Goal: Task Accomplishment & Management: Manage account settings

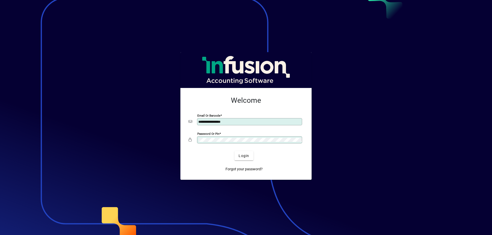
drag, startPoint x: 205, startPoint y: 121, endPoint x: 196, endPoint y: 115, distance: 10.8
click at [196, 115] on mat-card-content "**********" at bounding box center [245, 120] width 123 height 57
type input "**********"
click at [162, 116] on app-login-layout "**********" at bounding box center [246, 117] width 492 height 235
click at [192, 152] on div "Login" at bounding box center [244, 155] width 115 height 9
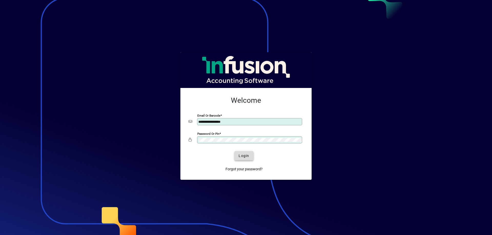
click at [239, 158] on span "Login" at bounding box center [244, 155] width 11 height 5
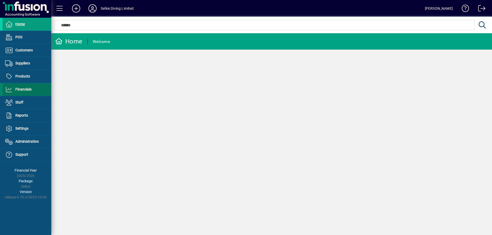
click at [24, 89] on span "Financials" at bounding box center [23, 89] width 16 height 4
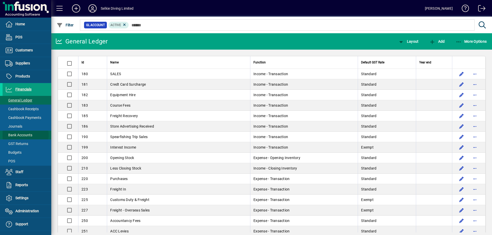
click at [25, 135] on span "Bank Accounts" at bounding box center [18, 135] width 27 height 4
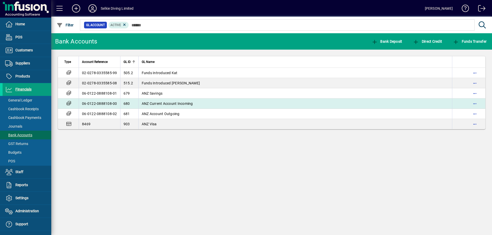
click at [173, 102] on span "ANZ Current Account Incoming" at bounding box center [167, 104] width 51 height 4
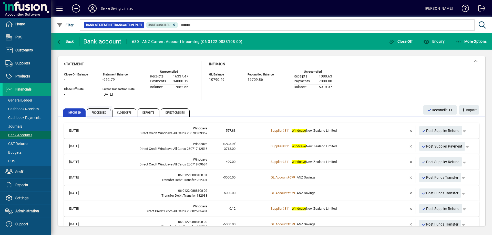
click at [103, 115] on span "Processed" at bounding box center [99, 113] width 24 height 8
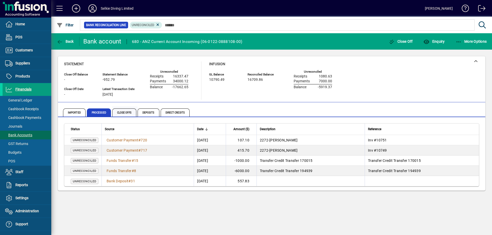
click at [132, 112] on span "Close Offs" at bounding box center [124, 113] width 24 height 8
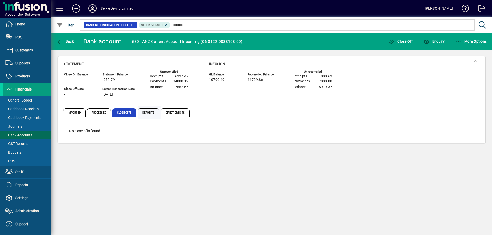
click at [153, 114] on span "Deposits" at bounding box center [149, 113] width 22 height 8
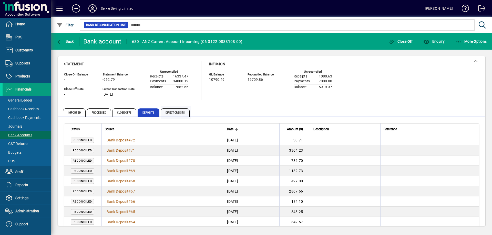
click at [176, 113] on span "Direct Credits" at bounding box center [175, 113] width 29 height 8
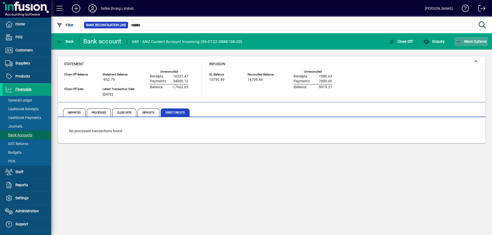
click at [468, 39] on span "button" at bounding box center [471, 41] width 34 height 12
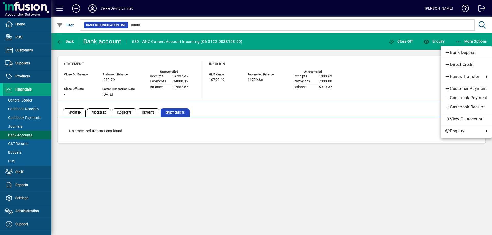
click at [406, 73] on div at bounding box center [246, 117] width 492 height 235
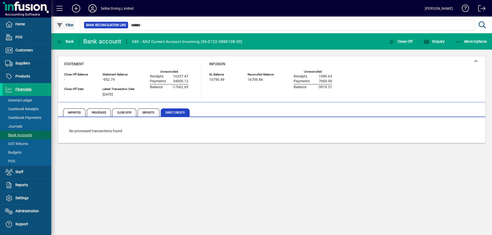
click at [67, 25] on span "Filter" at bounding box center [65, 25] width 17 height 4
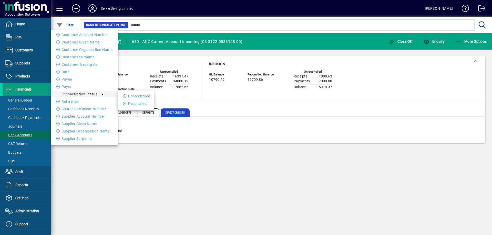
click at [97, 96] on span "Reconciliation Status" at bounding box center [79, 94] width 36 height 4
click at [201, 99] on div at bounding box center [246, 117] width 492 height 235
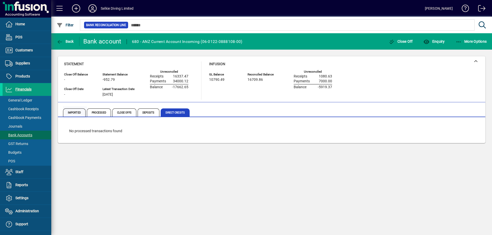
click at [72, 112] on span "Imported" at bounding box center [74, 113] width 23 height 8
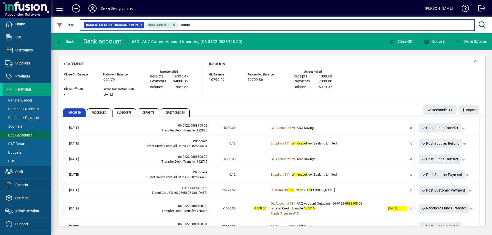
scroll to position [78, 0]
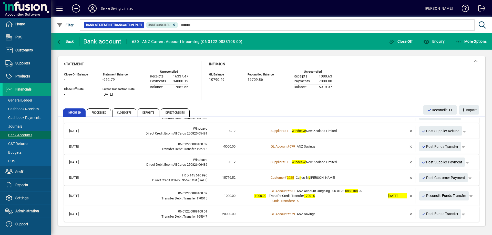
click at [379, 211] on td "GL Account # 679 ANZ Savings" at bounding box center [327, 214] width 117 height 11
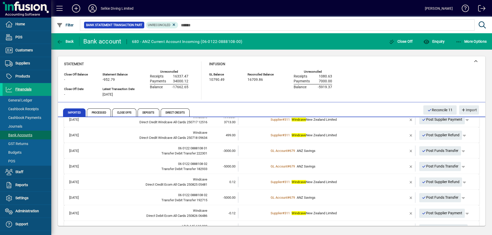
scroll to position [23, 0]
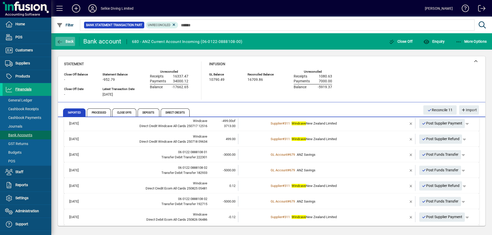
click at [59, 38] on span "button" at bounding box center [65, 41] width 20 height 12
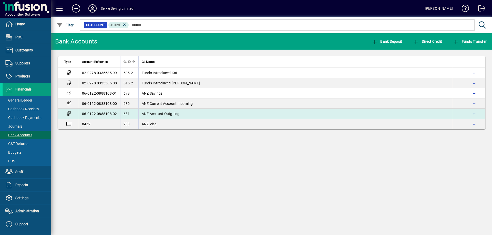
click at [110, 114] on td "06-0122-0888108-02" at bounding box center [100, 114] width 42 height 10
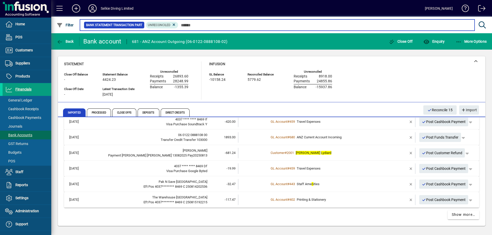
scroll to position [228, 0]
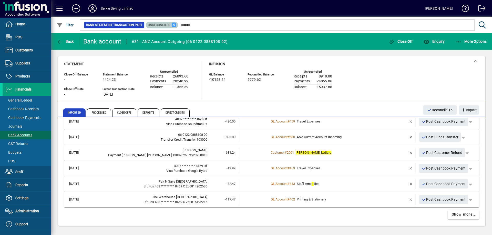
click at [172, 23] on icon at bounding box center [174, 25] width 5 height 5
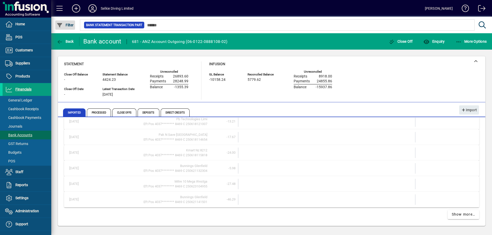
click at [70, 23] on span "Filter" at bounding box center [65, 25] width 17 height 4
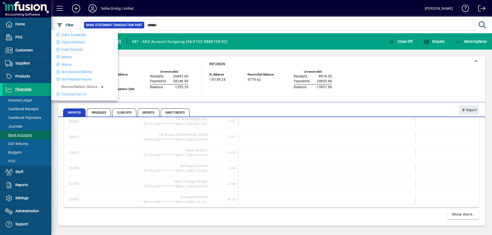
click at [128, 96] on div at bounding box center [246, 117] width 492 height 235
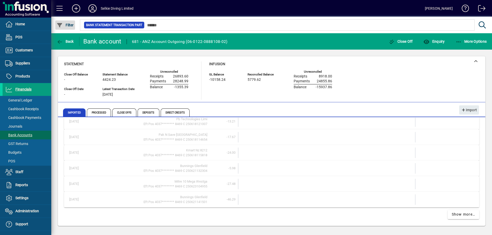
click at [68, 26] on span "Filter" at bounding box center [65, 25] width 17 height 4
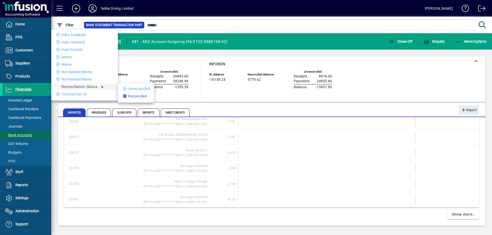
click at [129, 95] on li "Reconciled" at bounding box center [136, 96] width 36 height 6
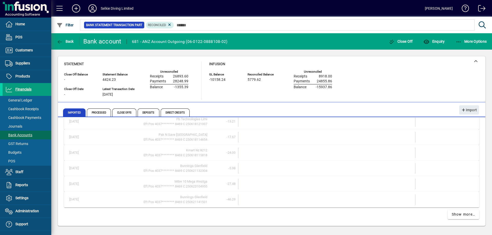
click at [252, 98] on div "Infusion GL Balance -10158.24 Reconciled Balance 5779.62 Unreconciled Receipts …" at bounding box center [274, 80] width 131 height 38
click at [452, 212] on span "Show more…" at bounding box center [464, 214] width 24 height 5
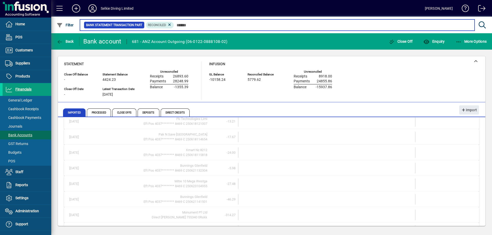
scroll to position [540, 0]
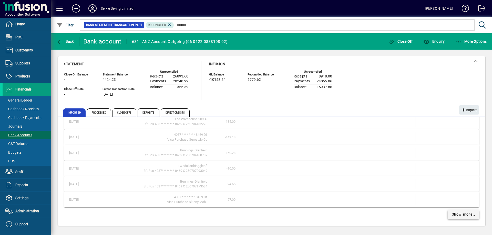
click at [452, 212] on span "Show more…" at bounding box center [464, 214] width 24 height 5
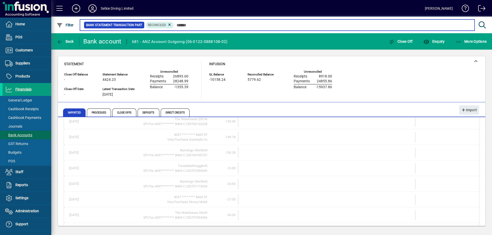
scroll to position [853, 0]
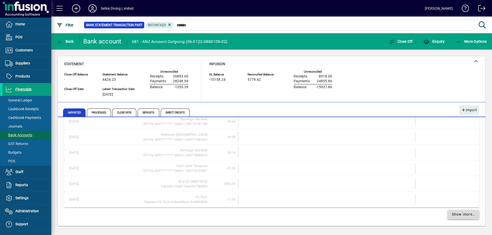
click at [452, 216] on span "Show more…" at bounding box center [464, 214] width 24 height 5
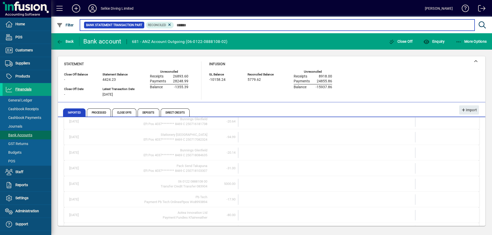
scroll to position [1165, 0]
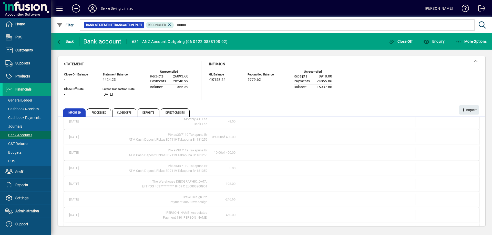
click at [452, 216] on td at bounding box center [445, 215] width 61 height 11
click at [213, 97] on div "Infusion GL Balance -10158.24 Reconciled Balance 5779.62 Unreconciled Receipts …" at bounding box center [274, 80] width 131 height 38
click at [72, 40] on span "Back" at bounding box center [65, 41] width 17 height 4
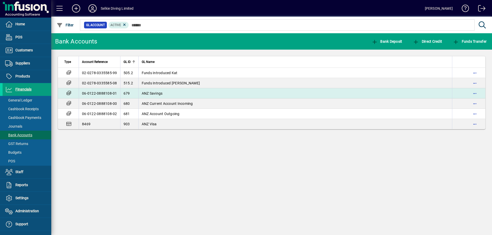
click at [112, 93] on td "06-0122-0888108-01" at bounding box center [100, 93] width 42 height 10
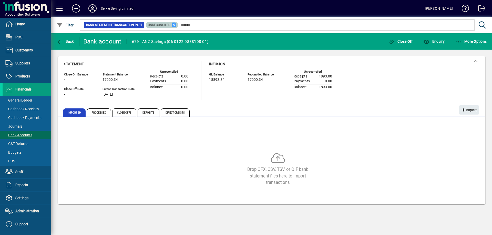
click at [173, 25] on icon at bounding box center [174, 25] width 5 height 5
click at [380, 80] on div "Statement Close Off Balance - Close Off Date - Statement Balance 17000.34 Lates…" at bounding box center [271, 80] width 415 height 38
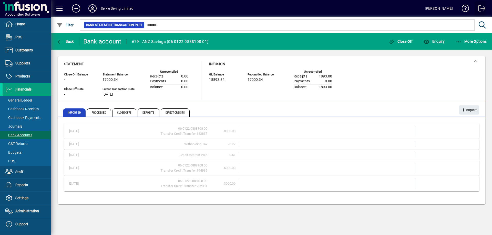
click at [479, 8] on span at bounding box center [480, 9] width 12 height 12
